Goal: Information Seeking & Learning: Check status

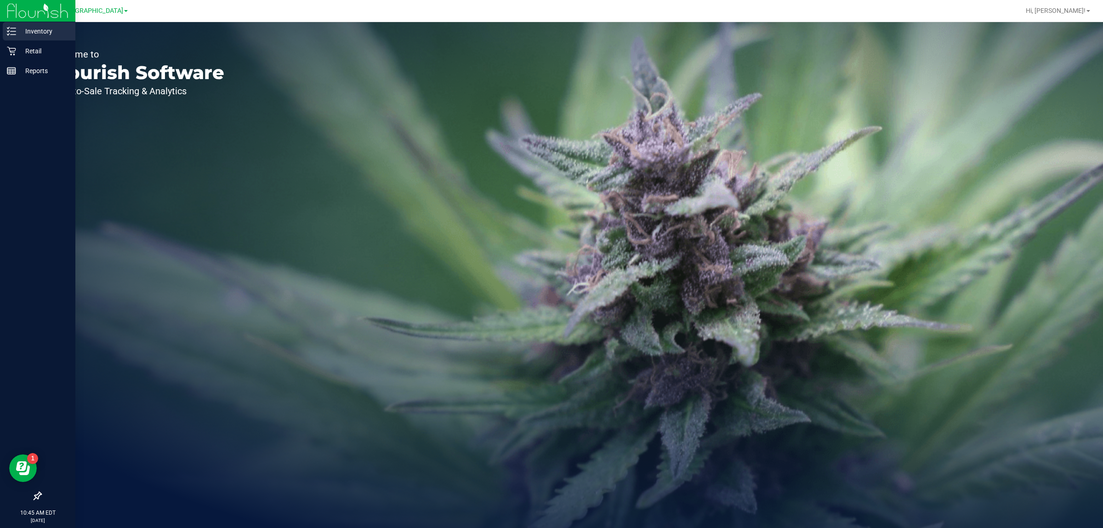
click at [19, 28] on p "Inventory" at bounding box center [43, 31] width 55 height 11
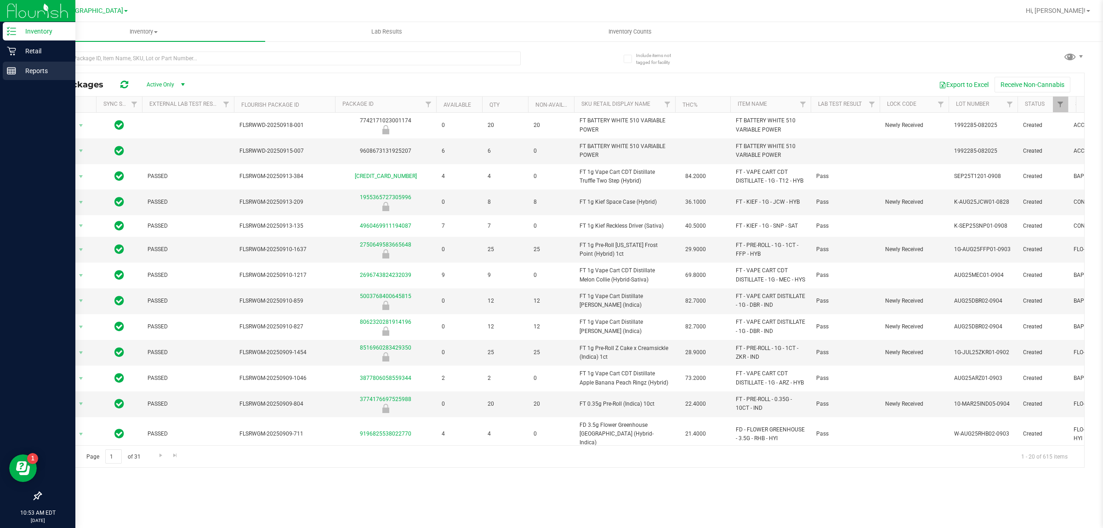
click at [26, 64] on div "Reports" at bounding box center [39, 71] width 73 height 18
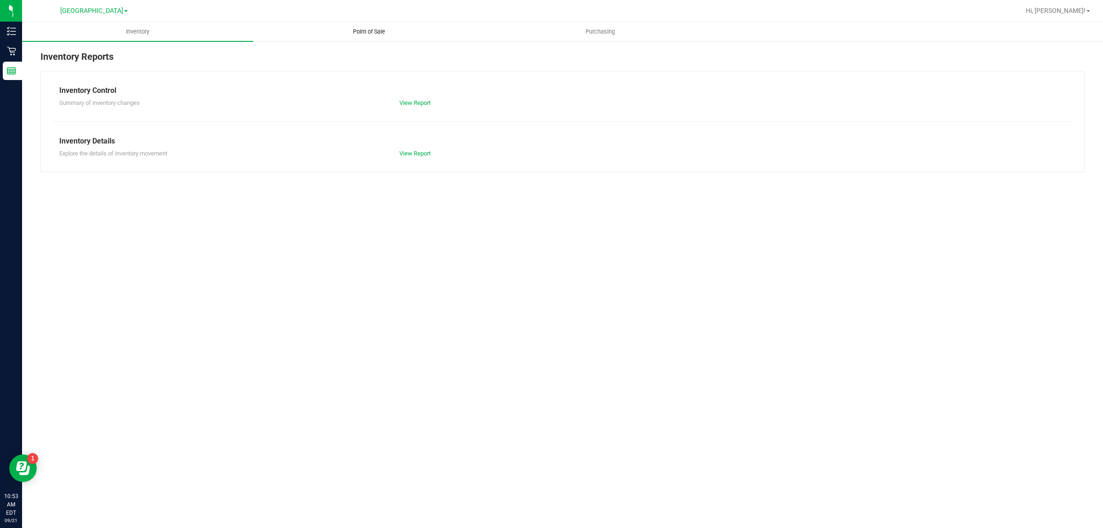
click at [361, 37] on uib-tab-heading "Point of Sale" at bounding box center [369, 32] width 230 height 18
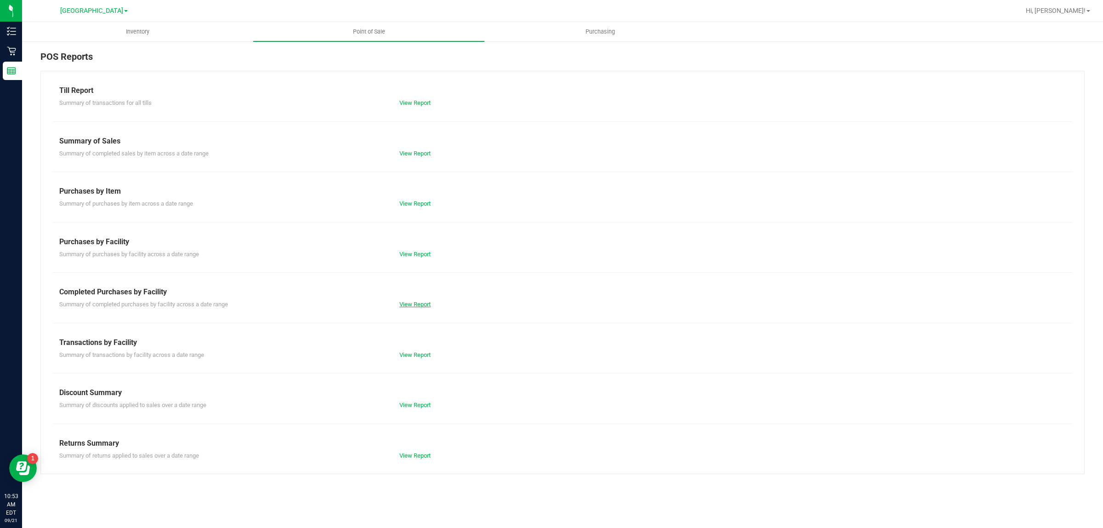
click at [417, 304] on link "View Report" at bounding box center [414, 304] width 31 height 7
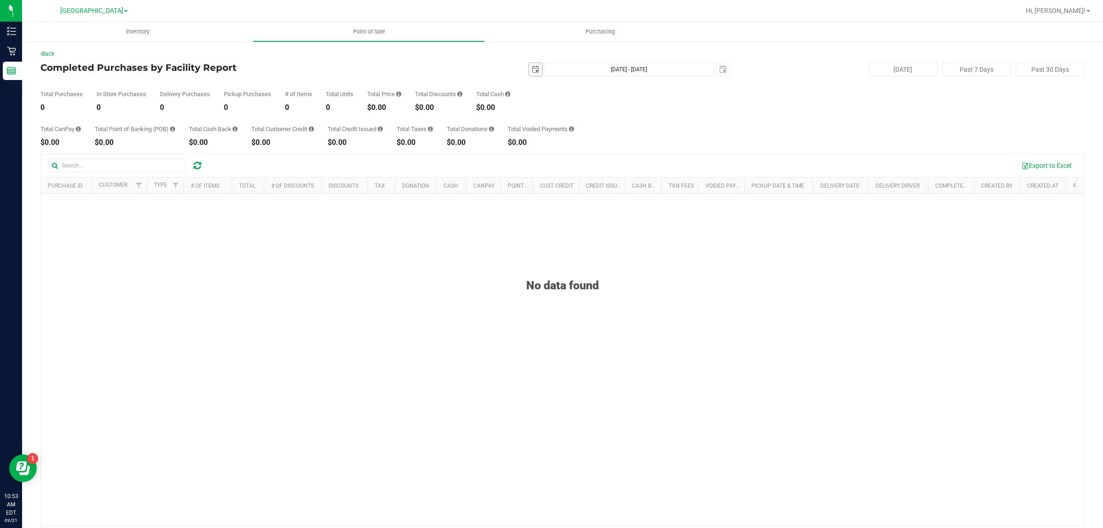
drag, startPoint x: 523, startPoint y: 76, endPoint x: 527, endPoint y: 72, distance: 5.8
click at [525, 74] on div "[DATE] [DATE] - [DATE] [DATE]" at bounding box center [558, 70] width 355 height 14
click at [532, 72] on span "select" at bounding box center [535, 69] width 7 height 7
click at [609, 146] on link "20" at bounding box center [611, 149] width 13 height 14
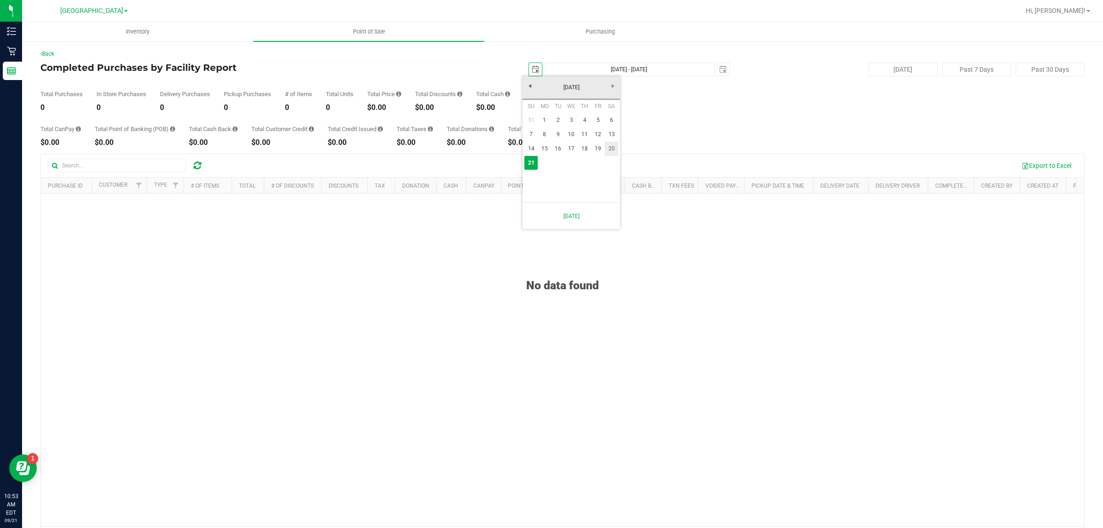
type input "[DATE]"
type input "[DATE] - [DATE]"
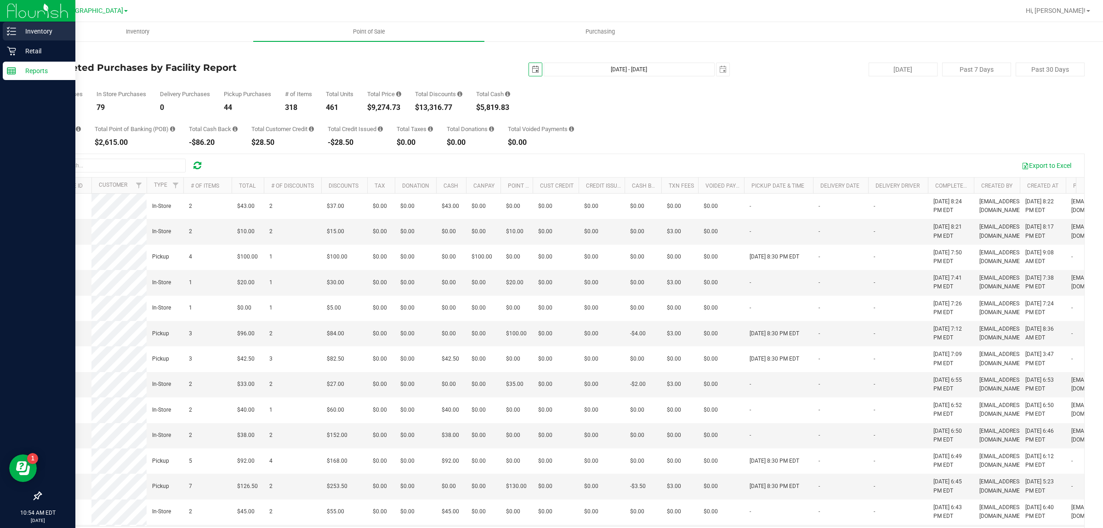
click at [10, 29] on icon at bounding box center [11, 31] width 9 height 9
